Goal: Check status: Check status

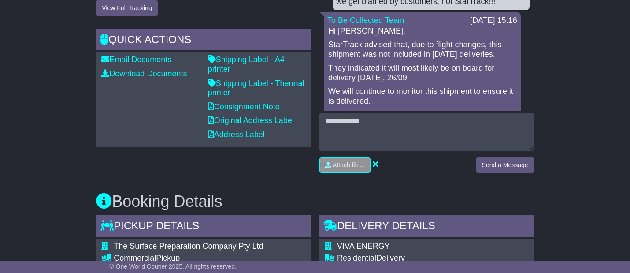
scroll to position [307, 0]
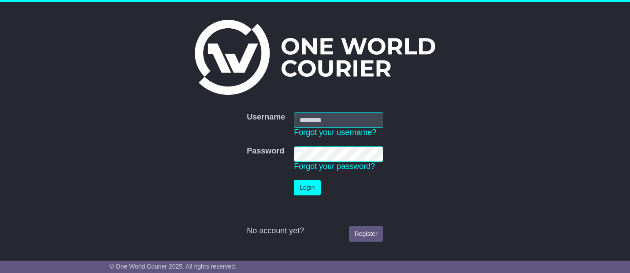
type input "**********"
click at [313, 191] on button "Login" at bounding box center [307, 187] width 26 height 15
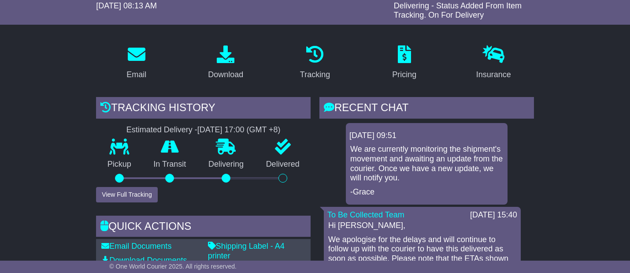
scroll to position [119, 0]
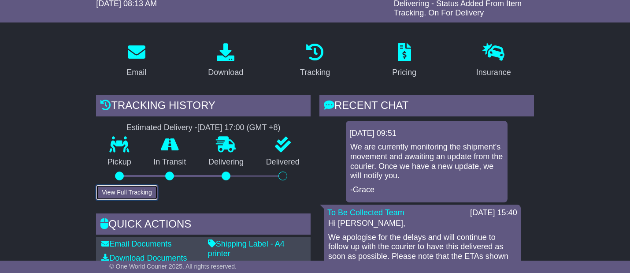
click at [146, 191] on button "View Full Tracking" at bounding box center [126, 192] width 61 height 15
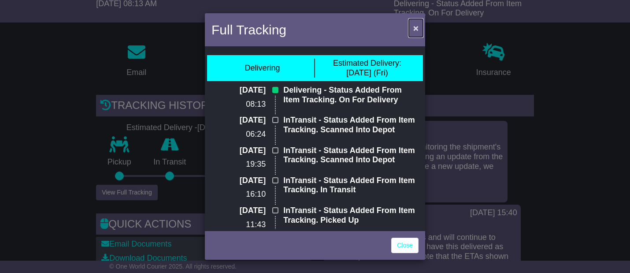
click at [416, 29] on span "×" at bounding box center [415, 28] width 5 height 10
